Goal: Entertainment & Leisure: Consume media (video, audio)

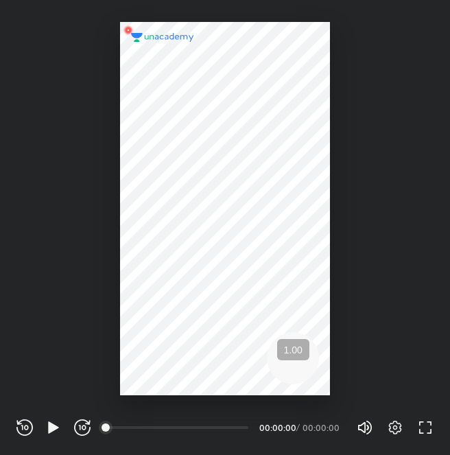
scroll to position [455, 450]
click at [56, 430] on icon "button" at bounding box center [53, 427] width 16 height 16
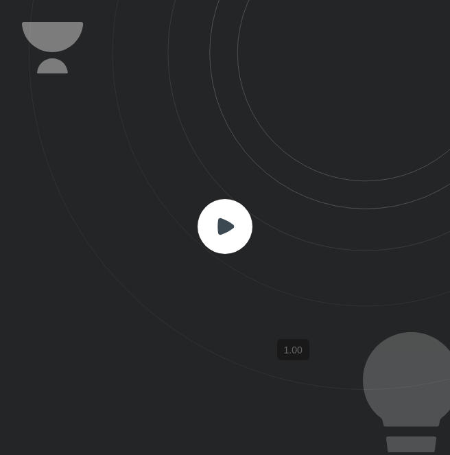
click at [219, 263] on icon at bounding box center [239, 195] width 421 height 390
click at [219, 207] on rect at bounding box center [225, 226] width 55 height 55
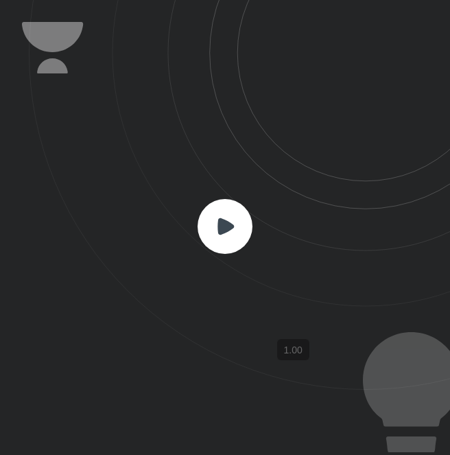
click at [222, 242] on rect at bounding box center [225, 226] width 55 height 55
click at [222, 199] on rect at bounding box center [225, 226] width 55 height 55
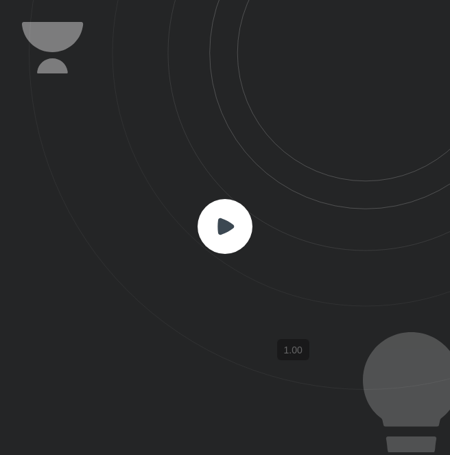
click at [222, 199] on rect at bounding box center [225, 226] width 55 height 55
click at [222, 200] on rect at bounding box center [225, 226] width 55 height 55
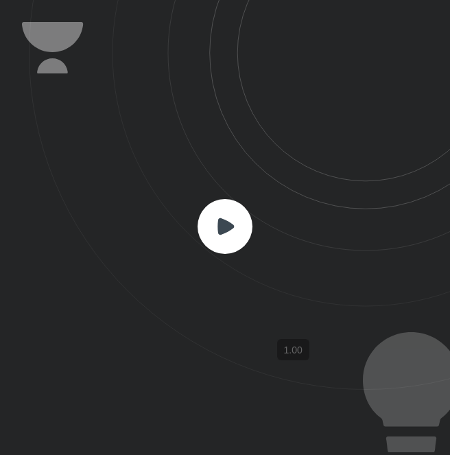
click at [222, 200] on rect at bounding box center [225, 226] width 55 height 55
click at [222, 246] on rect at bounding box center [225, 226] width 55 height 55
